Goal: Task Accomplishment & Management: Manage account settings

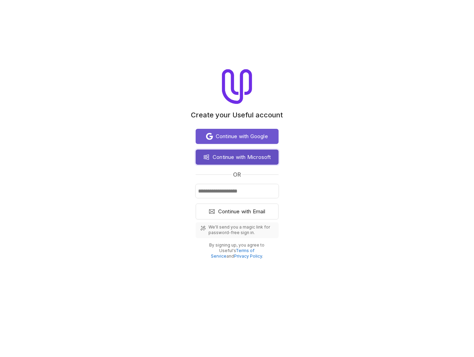
click at [240, 159] on span "Continue with Microsoft" at bounding box center [242, 157] width 58 height 8
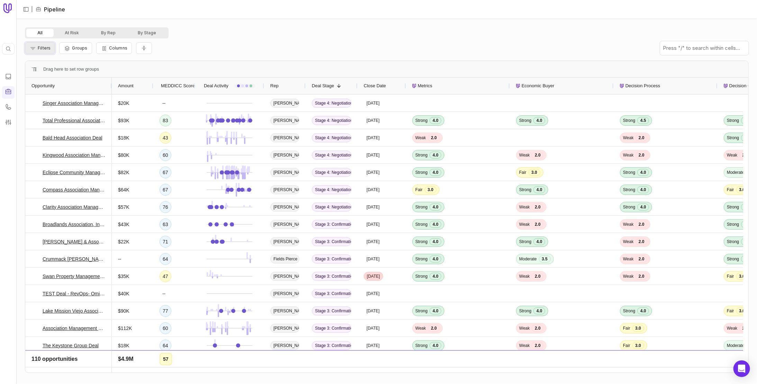
click at [41, 47] on span "Filters" at bounding box center [44, 47] width 13 height 5
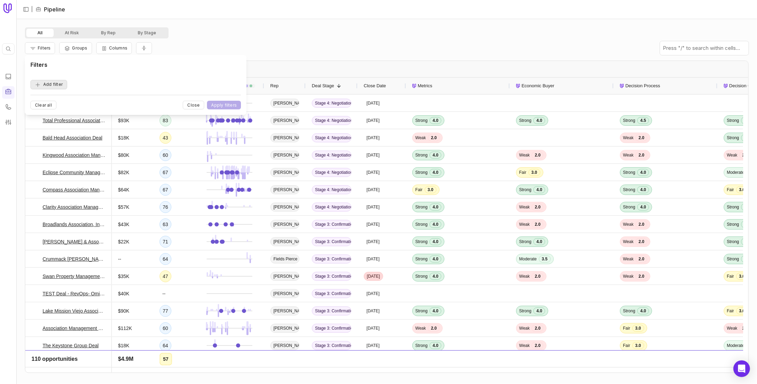
click at [58, 84] on button "Add filter" at bounding box center [48, 84] width 37 height 9
click at [72, 86] on span "Opportunity Name" at bounding box center [57, 84] width 38 height 8
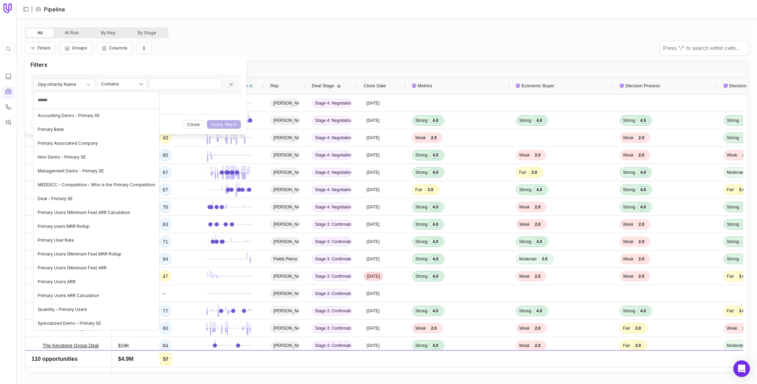
type input "*******"
click at [81, 202] on div "Deal - Primary SE" at bounding box center [96, 198] width 123 height 11
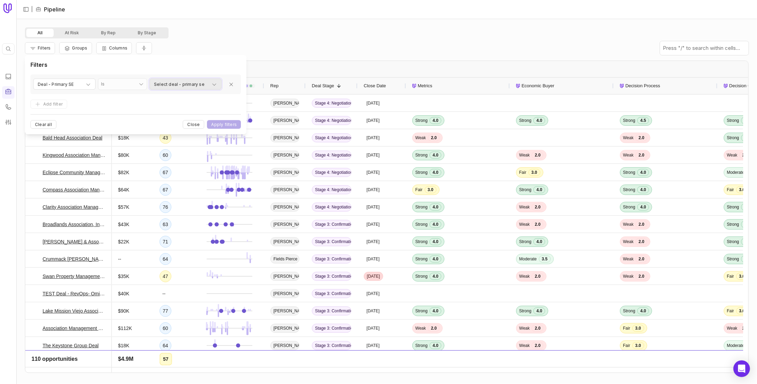
click at [209, 85] on div "Select deal - primary se" at bounding box center [185, 84] width 63 height 8
click at [153, 134] on div "[PERSON_NAME]" at bounding box center [175, 134] width 49 height 14
click at [233, 119] on html "Quick search... Ctrl K | Pipeline All At Risk By Rep By Stage Filters Groups Co…" at bounding box center [378, 192] width 757 height 384
click at [231, 123] on button "Apply filters" at bounding box center [224, 124] width 34 height 9
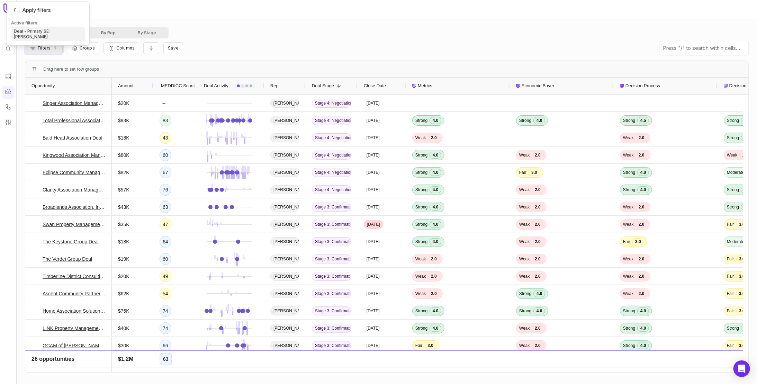
click at [36, 49] on button "Filters 1" at bounding box center [44, 48] width 38 height 12
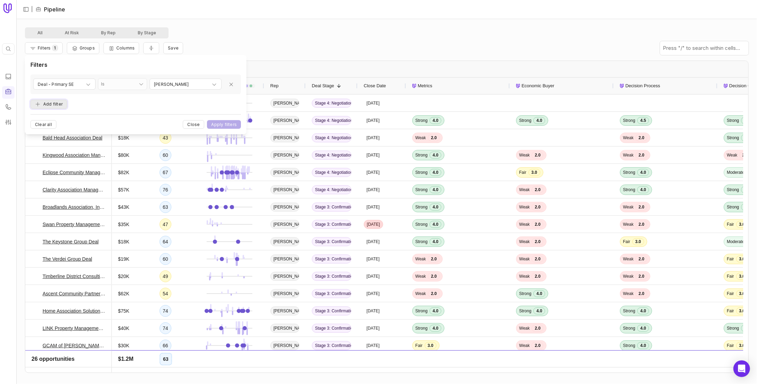
click at [53, 104] on button "Add filter" at bounding box center [48, 104] width 37 height 9
click at [78, 98] on div "Opportunity Name" at bounding box center [64, 98] width 53 height 8
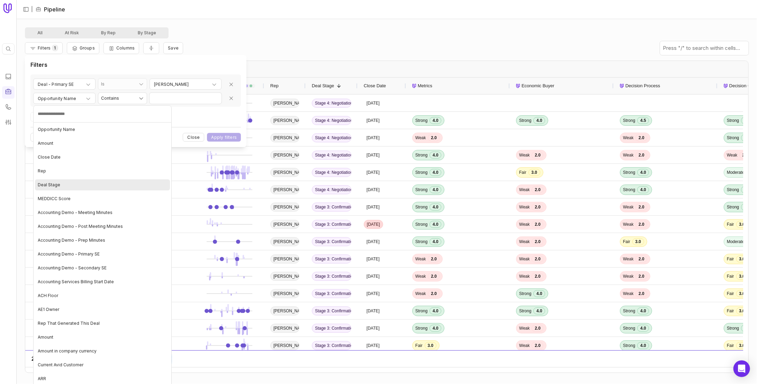
click at [82, 182] on div "Deal Stage" at bounding box center [102, 184] width 135 height 11
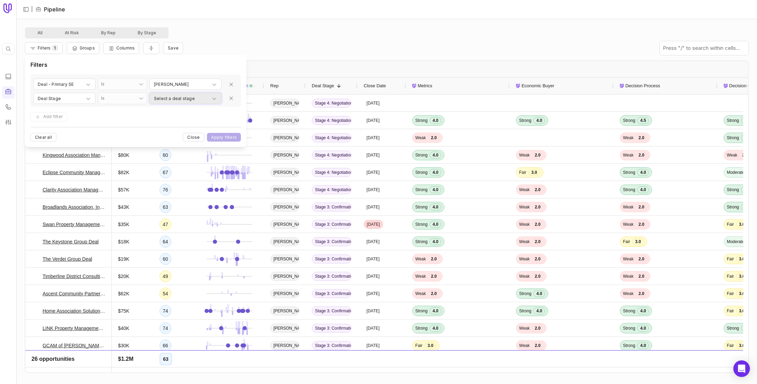
click at [183, 96] on span "Select a deal stage" at bounding box center [174, 98] width 41 height 8
click at [199, 59] on html "Quick search... Ctrl K | Pipeline All At Risk By Rep By Stage Filters 1 Groups …" at bounding box center [378, 192] width 757 height 384
click at [284, 40] on div "Filters 1 Groups Columns Save" at bounding box center [386, 47] width 723 height 19
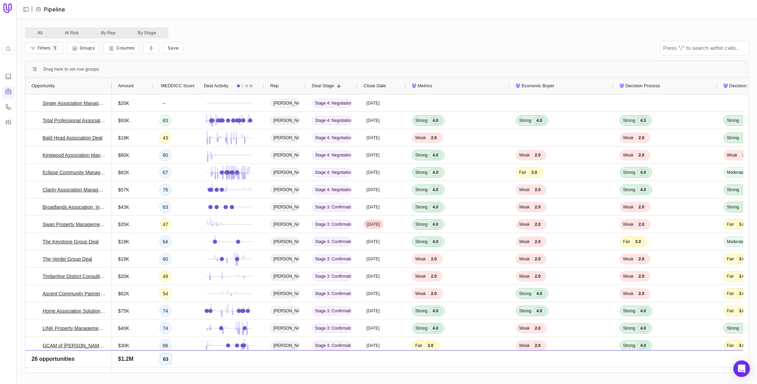
click at [174, 85] on span "MEDDICC Score" at bounding box center [178, 86] width 34 height 8
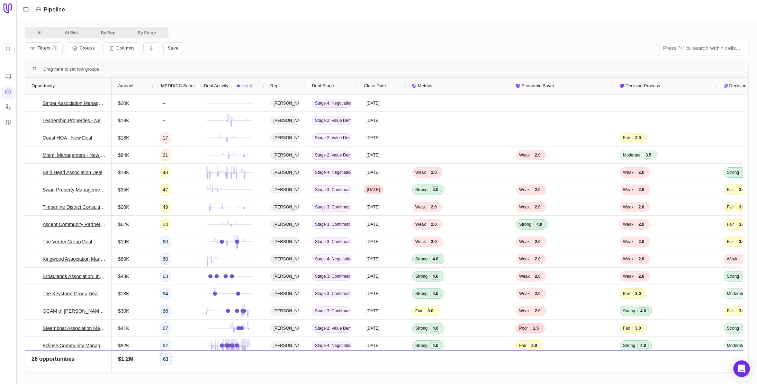
click at [179, 83] on span "MEDDICC Score" at bounding box center [178, 86] width 34 height 8
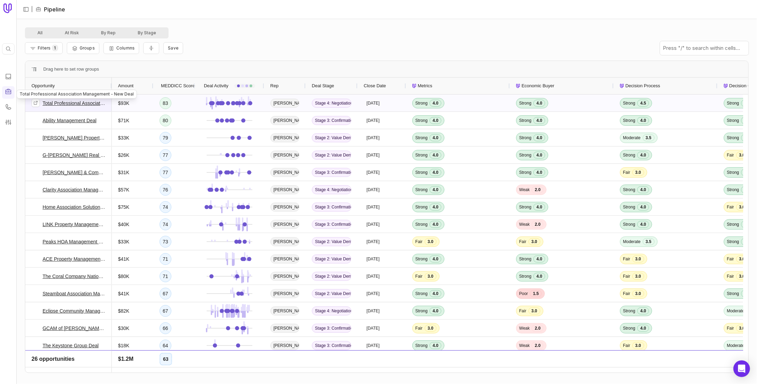
click at [75, 103] on link "Total Professional Association Management - New Deal" at bounding box center [74, 103] width 63 height 8
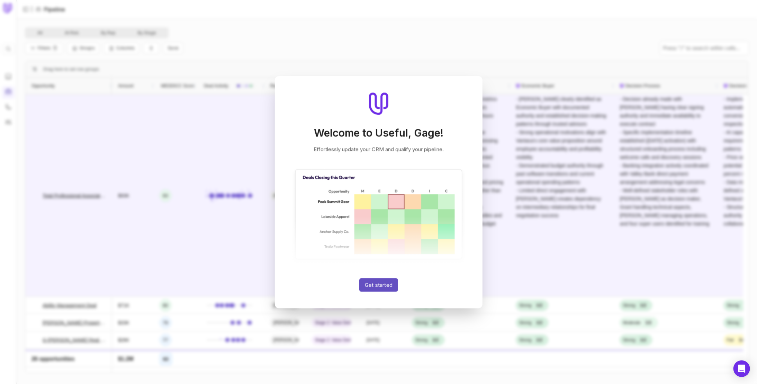
click at [370, 284] on button "Get started" at bounding box center [378, 284] width 39 height 13
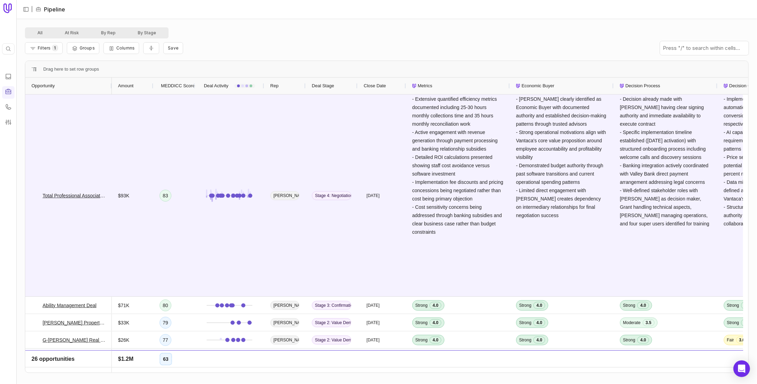
click at [250, 41] on div "Filters 1 Groups Columns Save" at bounding box center [386, 47] width 723 height 19
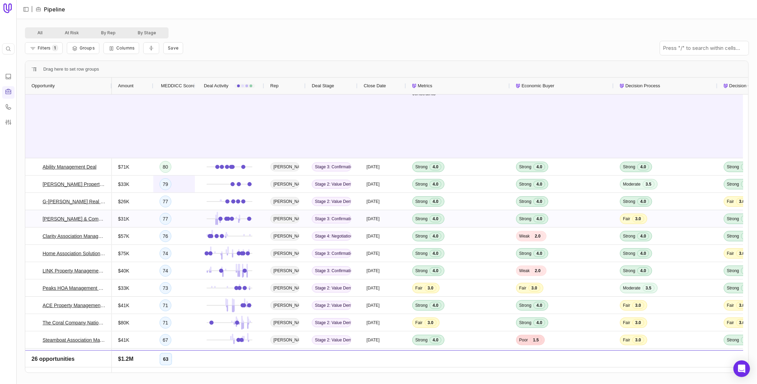
scroll to position [138, 0]
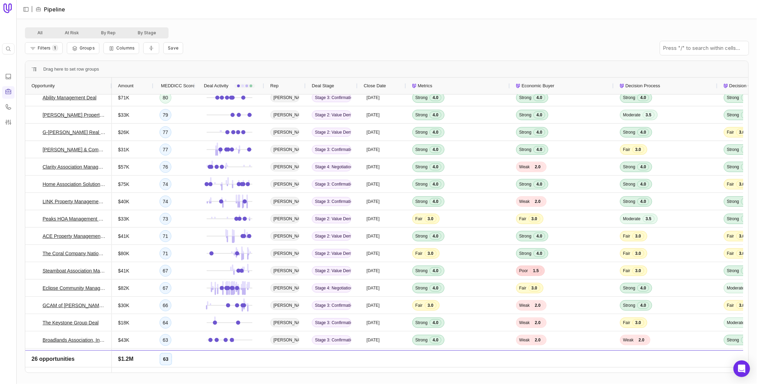
click at [395, 21] on div "All At Risk By Rep By Stage Filters 1 Groups Columns Save - [PERSON_NAME] demon…" at bounding box center [387, 201] width 740 height 365
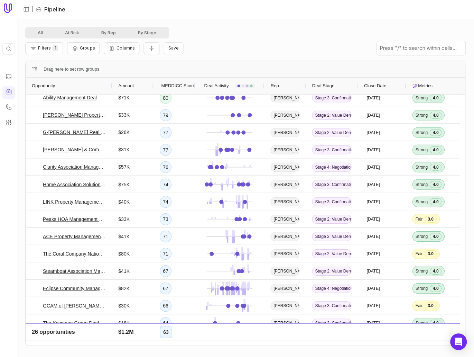
scroll to position [208, 0]
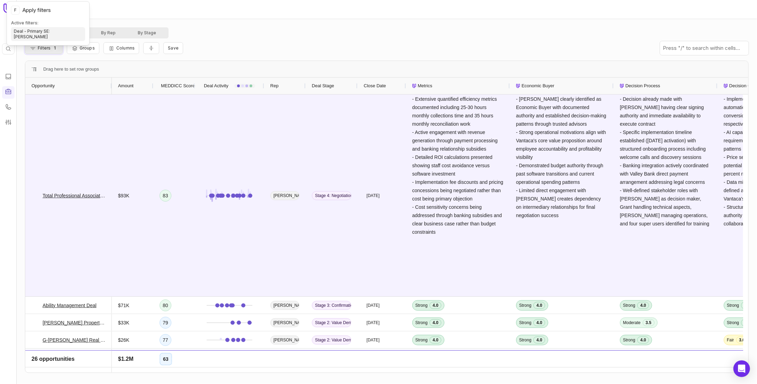
drag, startPoint x: 44, startPoint y: 47, endPoint x: 45, endPoint y: 52, distance: 4.6
click at [44, 47] on span "Filters" at bounding box center [44, 47] width 13 height 5
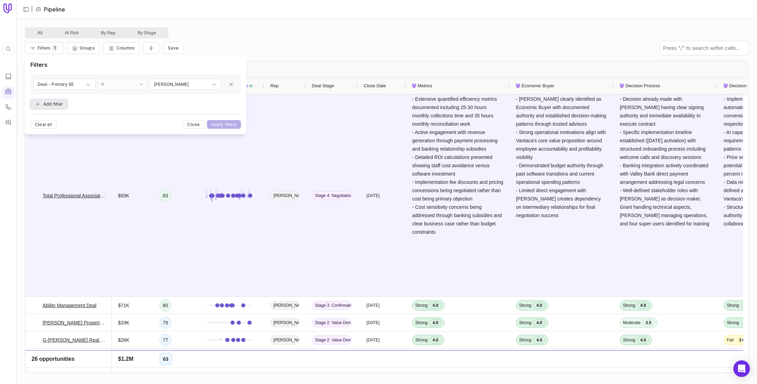
click at [57, 102] on button "Add filter" at bounding box center [48, 104] width 37 height 9
click at [76, 95] on div "Opportunity Name" at bounding box center [64, 98] width 53 height 8
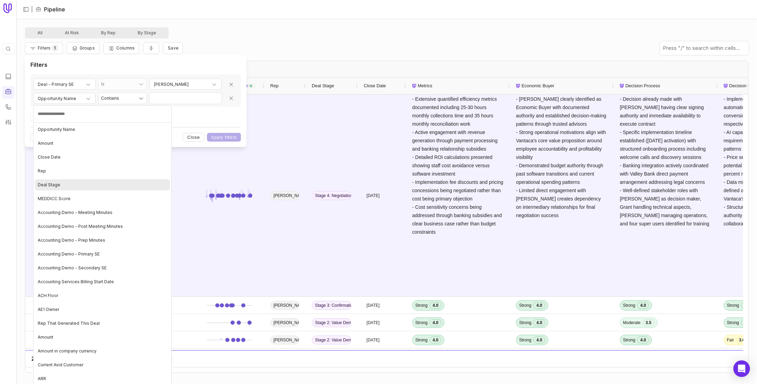
click at [86, 186] on div "Deal Stage" at bounding box center [102, 184] width 135 height 11
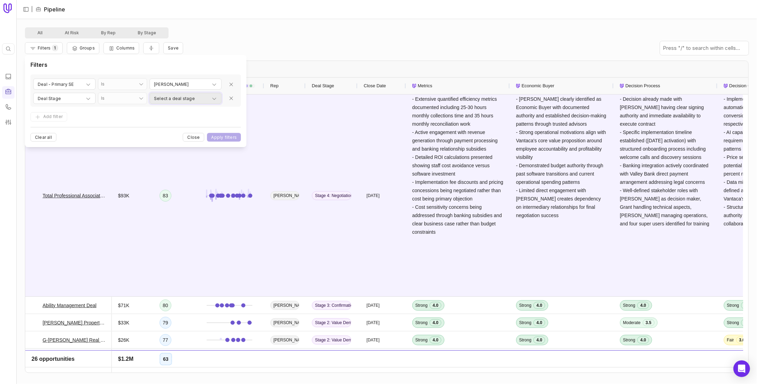
click at [202, 99] on div "Select a deal stage" at bounding box center [185, 98] width 63 height 8
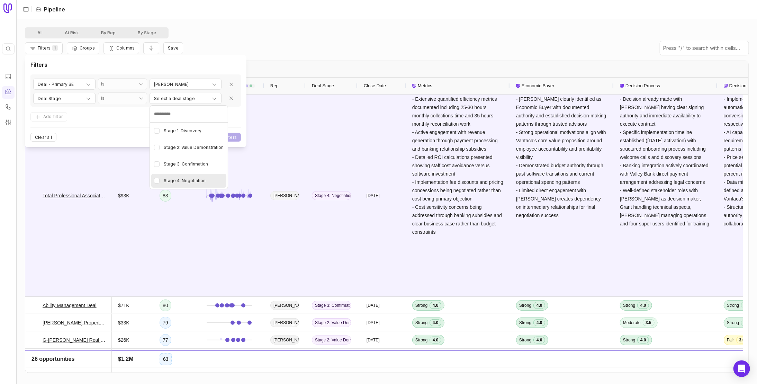
click at [156, 180] on Negotiation "button" at bounding box center [157, 181] width 6 height 6
click at [128, 112] on html "Quick search... Ctrl K | Pipeline All At Risk By Rep By Stage Filters 1 Groups …" at bounding box center [378, 192] width 757 height 384
click at [220, 138] on button "Apply filters" at bounding box center [224, 137] width 34 height 9
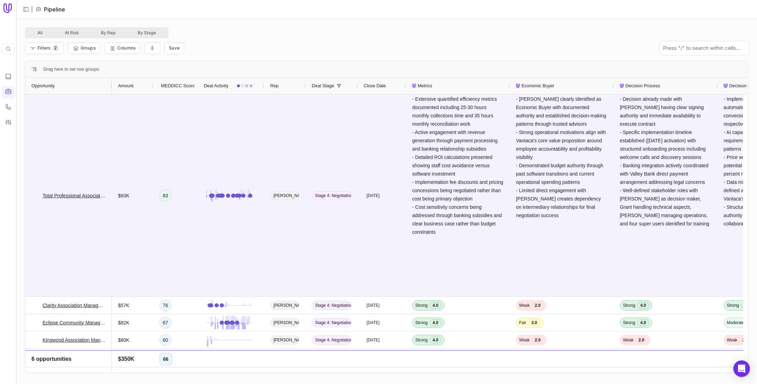
click at [181, 88] on span "MEDDICC Score" at bounding box center [178, 86] width 34 height 8
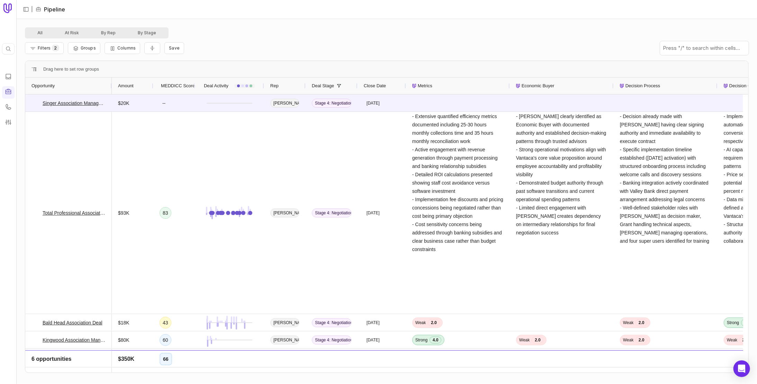
click at [183, 83] on span "MEDDICC Score" at bounding box center [178, 86] width 34 height 8
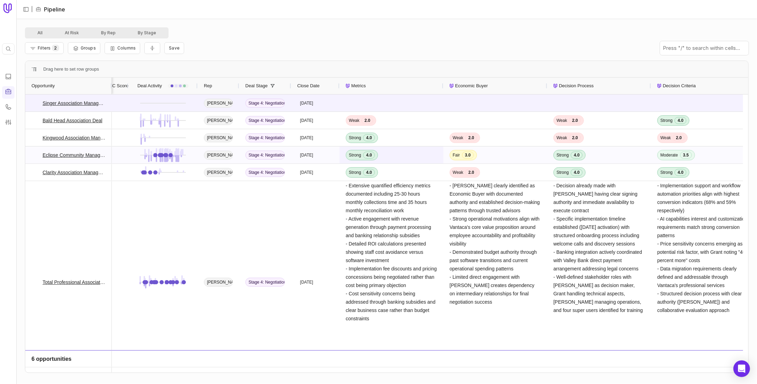
scroll to position [0, 97]
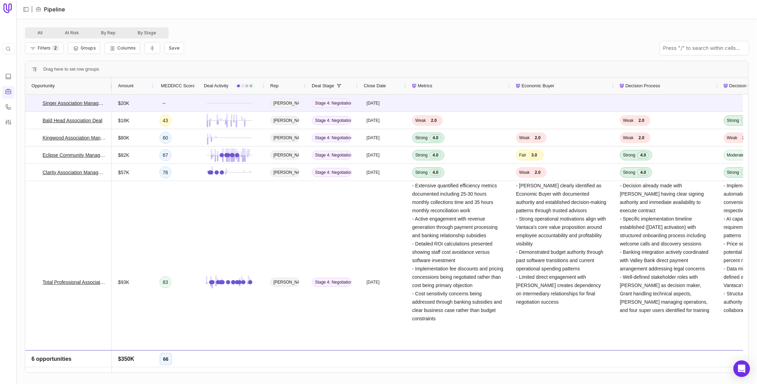
click at [274, 40] on div "Filters 2 Groups Columns Save" at bounding box center [386, 47] width 723 height 19
click at [255, 46] on div "Filters 2 Groups Columns Save" at bounding box center [386, 47] width 723 height 19
